Goal: Task Accomplishment & Management: Manage account settings

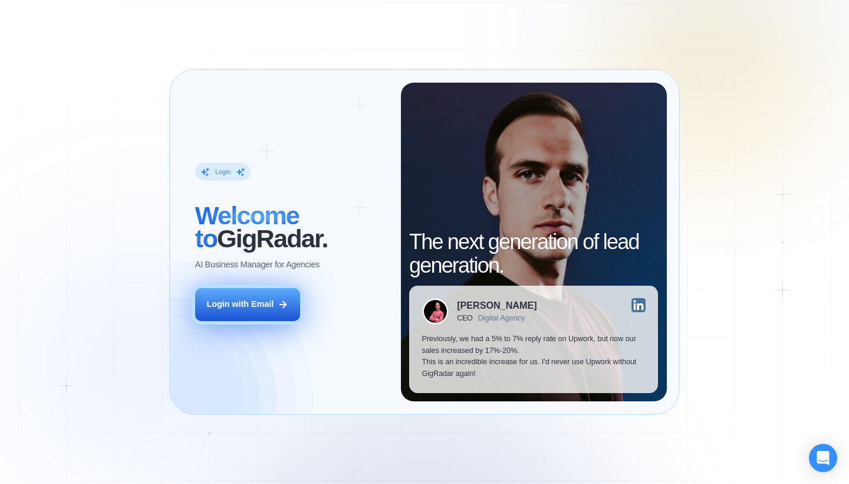
click at [255, 301] on div "Login with Email" at bounding box center [239, 304] width 67 height 12
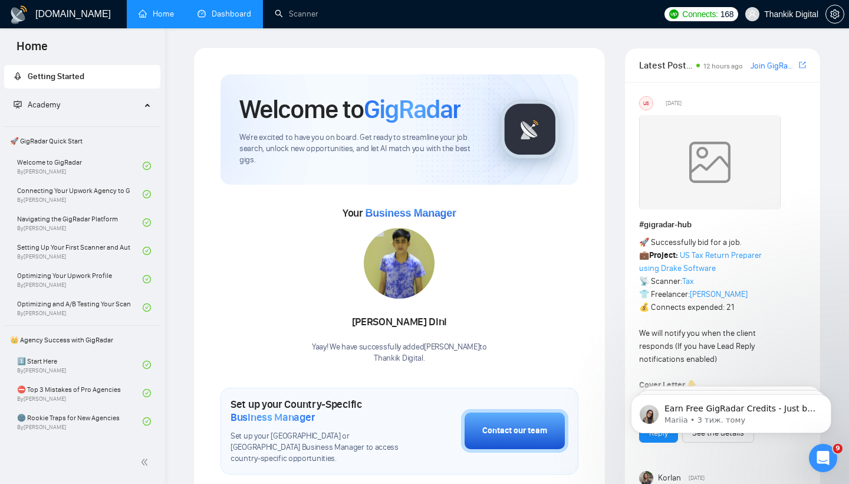
click at [232, 17] on link "Dashboard" at bounding box center [225, 14] width 54 height 10
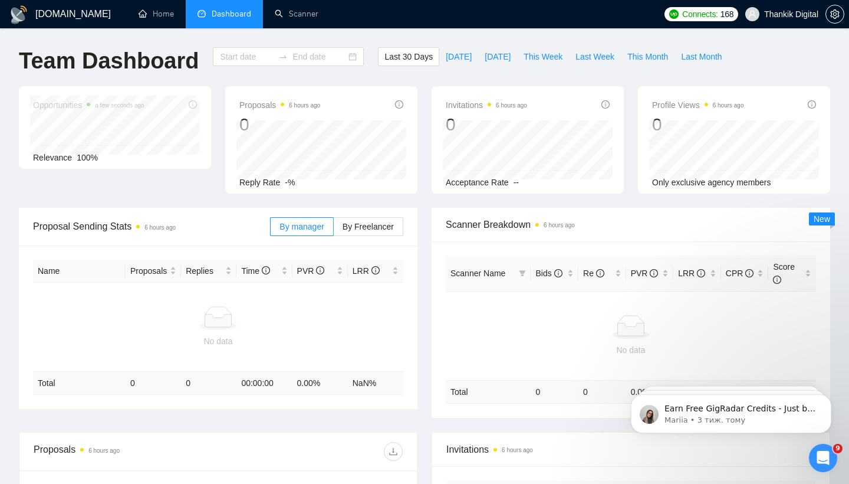
type input "2025-08-10"
type input "2025-09-09"
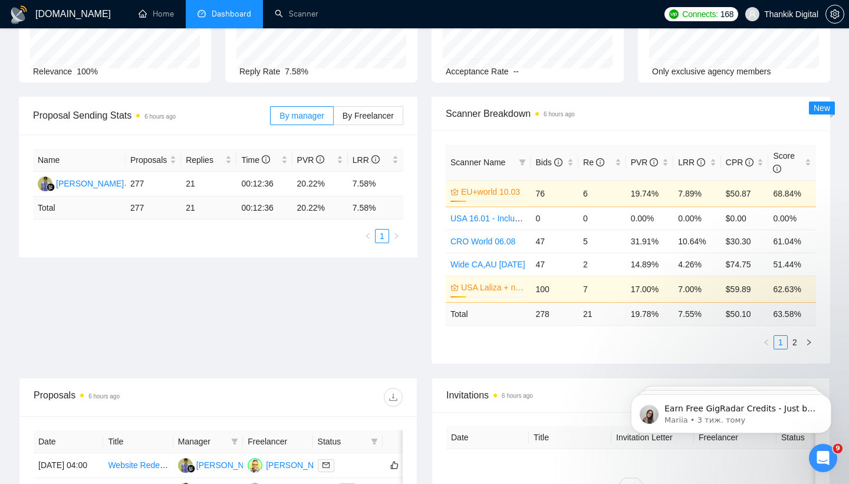
scroll to position [115, 0]
